Goal: Transaction & Acquisition: Purchase product/service

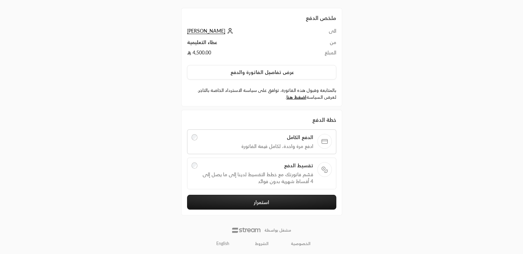
scroll to position [20, 0]
click at [269, 201] on button "استمرار" at bounding box center [261, 202] width 149 height 15
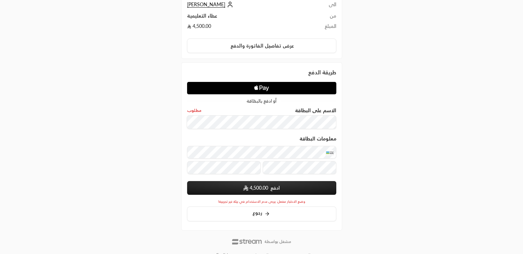
scroll to position [47, 0]
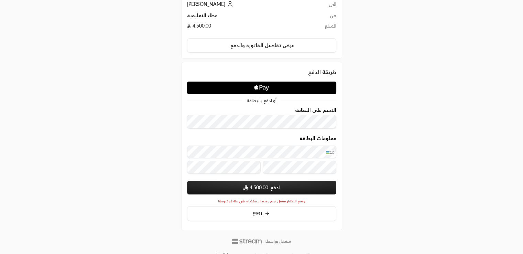
click at [267, 189] on span "4,500.00" at bounding box center [258, 187] width 19 height 7
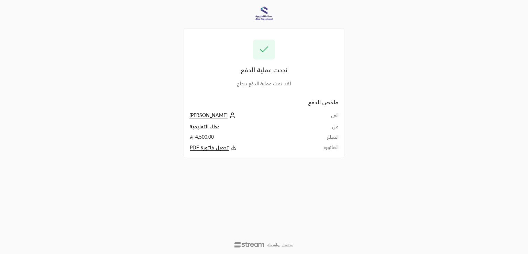
click at [215, 148] on span "تحميل فاتورة PDF" at bounding box center [209, 147] width 39 height 6
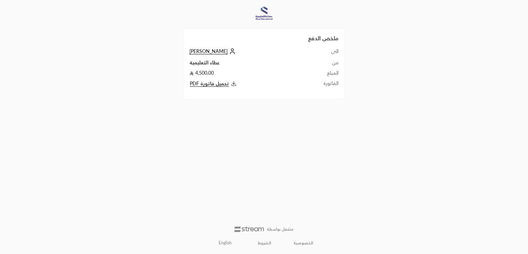
click at [317, 57] on td "الى" at bounding box center [320, 53] width 35 height 11
